Goal: Complete application form

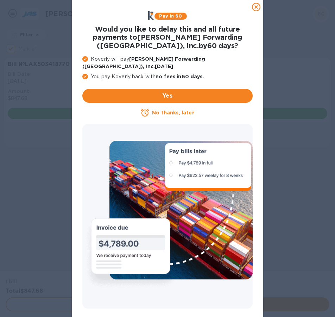
click at [253, 8] on icon at bounding box center [256, 7] width 8 height 8
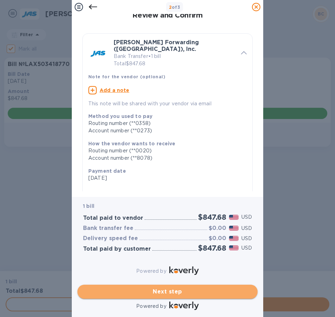
click at [156, 290] on span "Next step" at bounding box center [167, 292] width 169 height 8
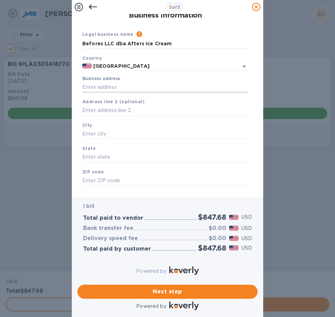
drag, startPoint x: 96, startPoint y: 88, endPoint x: 99, endPoint y: 84, distance: 4.7
click at [96, 88] on input "Business address" at bounding box center [165, 87] width 166 height 11
type input "[STREET_ADDRESS]"
click at [99, 135] on input "text" at bounding box center [165, 134] width 166 height 11
type input "Corona"
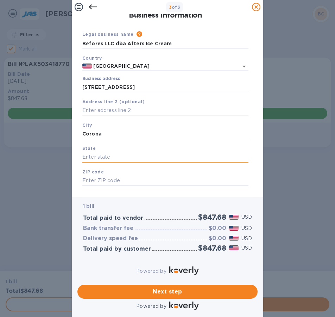
click at [100, 159] on input "text" at bounding box center [165, 157] width 166 height 11
drag, startPoint x: 100, startPoint y: 159, endPoint x: 69, endPoint y: 158, distance: 30.2
click at [69, 158] on div "3 of 3 Business Information Legal business name Please provide the legal name t…" at bounding box center [167, 158] width 335 height 317
type input "CA"
click at [95, 182] on input "text" at bounding box center [165, 181] width 166 height 11
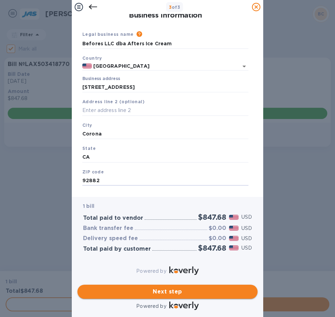
type input "92882"
drag, startPoint x: 168, startPoint y: 288, endPoint x: 219, endPoint y: 284, distance: 50.7
click at [172, 288] on span "Next step" at bounding box center [167, 292] width 169 height 8
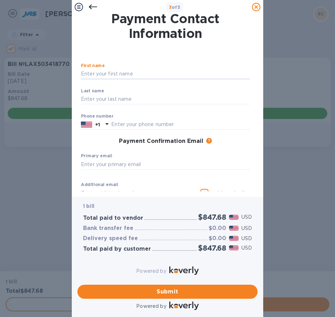
drag, startPoint x: 93, startPoint y: 73, endPoint x: 106, endPoint y: 66, distance: 14.7
click at [93, 73] on input "text" at bounding box center [165, 74] width 169 height 11
type input "[PERSON_NAME]"
click at [108, 99] on input "text" at bounding box center [165, 99] width 169 height 11
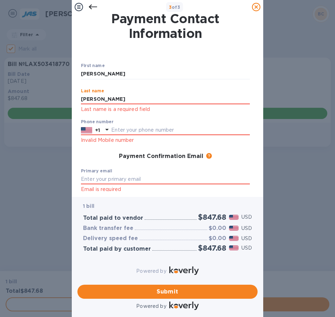
type input "[PERSON_NAME]"
click at [114, 131] on div "Phone number +1 Invalid Mobile number" at bounding box center [165, 132] width 169 height 25
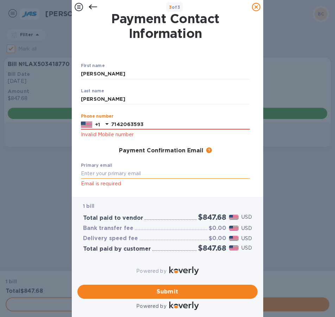
type input "7142063593"
click at [97, 175] on input "text" at bounding box center [165, 174] width 169 height 11
type input "[PERSON_NAME][EMAIL_ADDRESS][DOMAIN_NAME]"
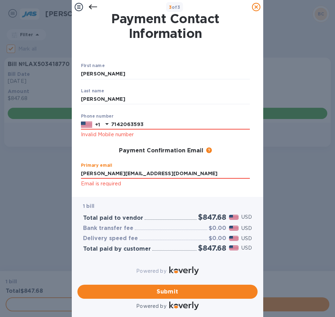
type input "[PERSON_NAME][EMAIL_ADDRESS][DOMAIN_NAME]"
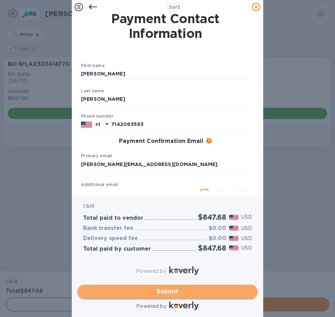
click at [139, 290] on span "Submit" at bounding box center [167, 292] width 169 height 8
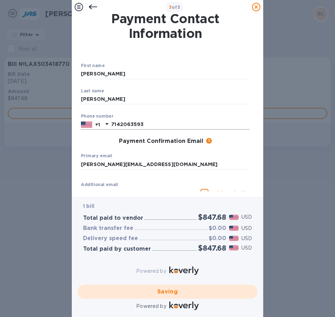
checkbox input "false"
